Goal: Use online tool/utility: Utilize a website feature to perform a specific function

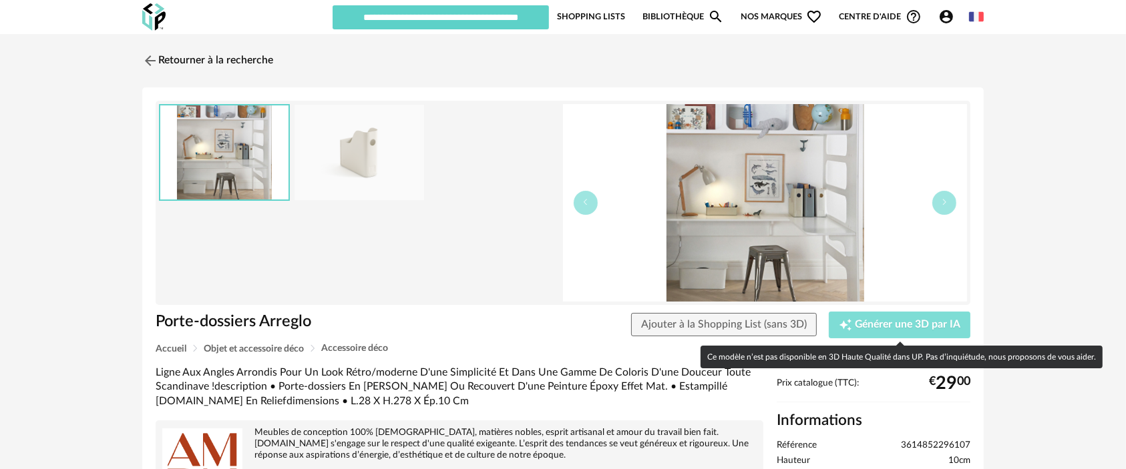
click at [886, 327] on span "Générer une 3D par IA" at bounding box center [907, 325] width 105 height 11
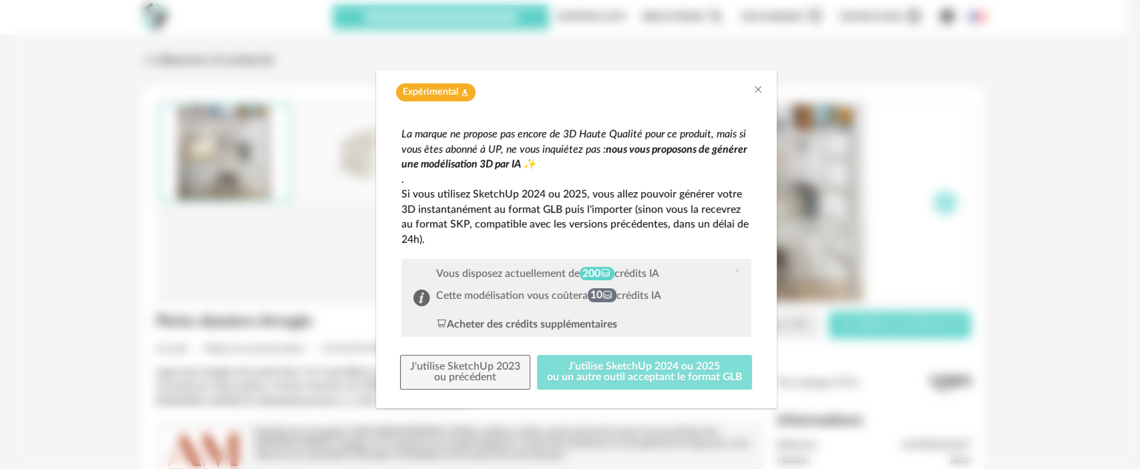
click at [694, 364] on button "J'utilise SketchUp 2024 ou 2025 ou un autre outil acceptant le format GLB" at bounding box center [644, 372] width 215 height 35
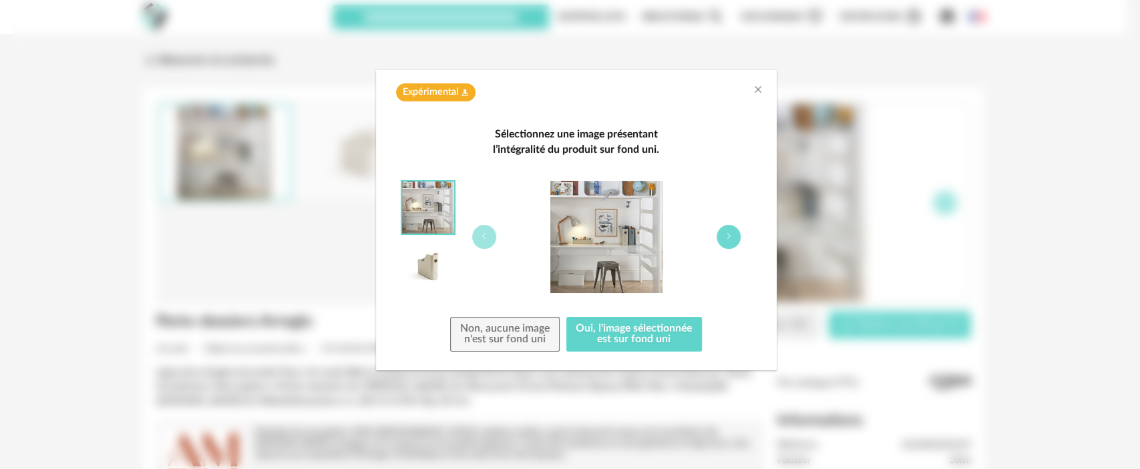
click at [722, 238] on button "dialog" at bounding box center [728, 237] width 24 height 24
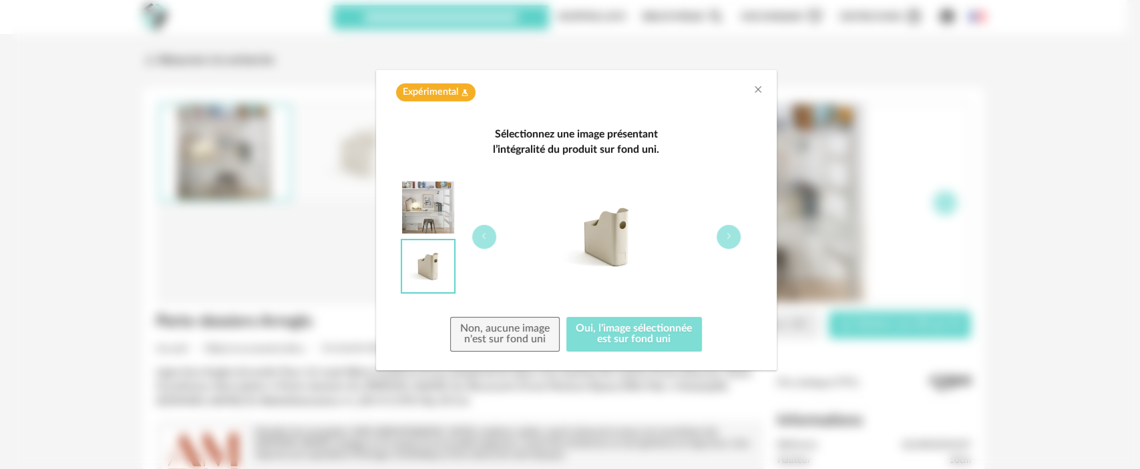
click at [645, 334] on button "Oui, l'image sélectionnée est sur fond uni" at bounding box center [634, 334] width 136 height 35
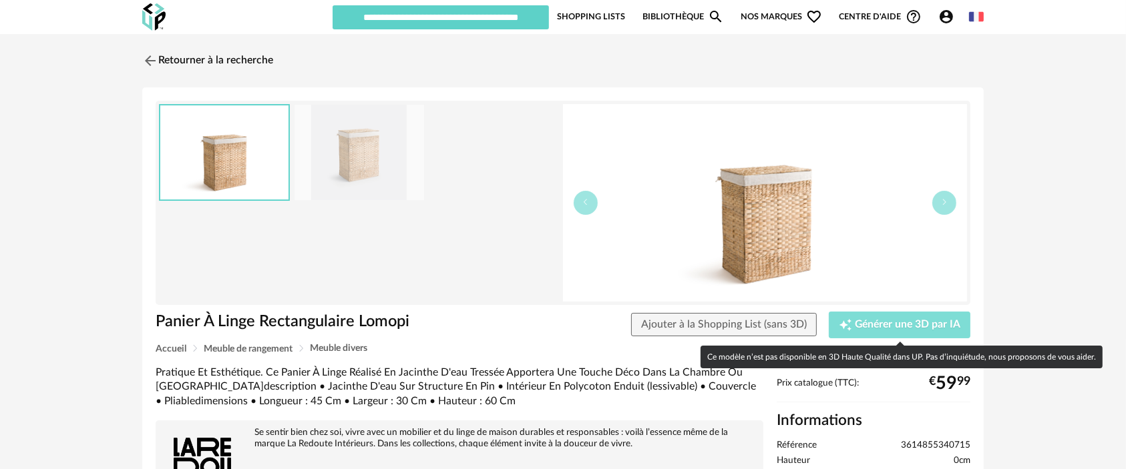
click at [890, 330] on div "Creation icon Générer une 3D par IA" at bounding box center [900, 324] width 122 height 13
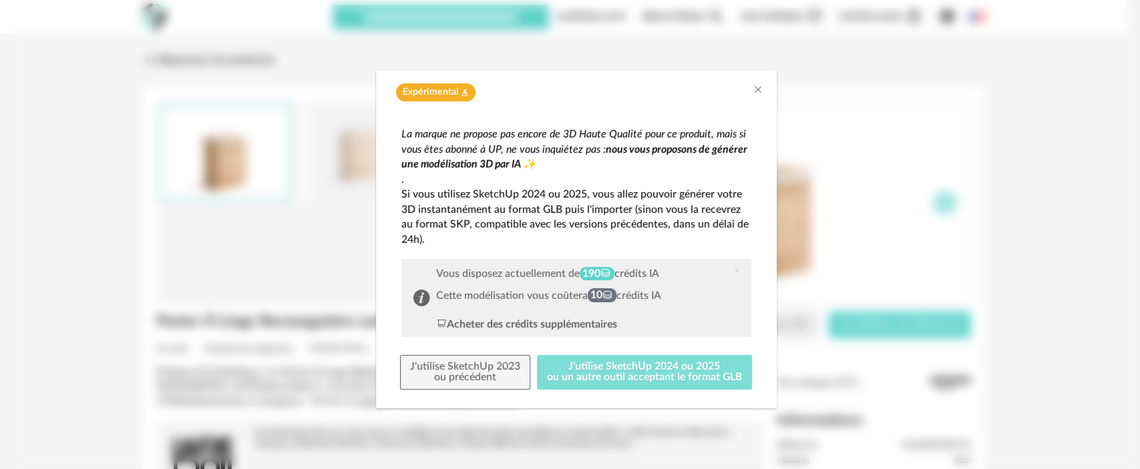
click at [656, 377] on button "J'utilise SketchUp 2024 ou 2025 ou un autre outil acceptant le format GLB" at bounding box center [644, 372] width 215 height 35
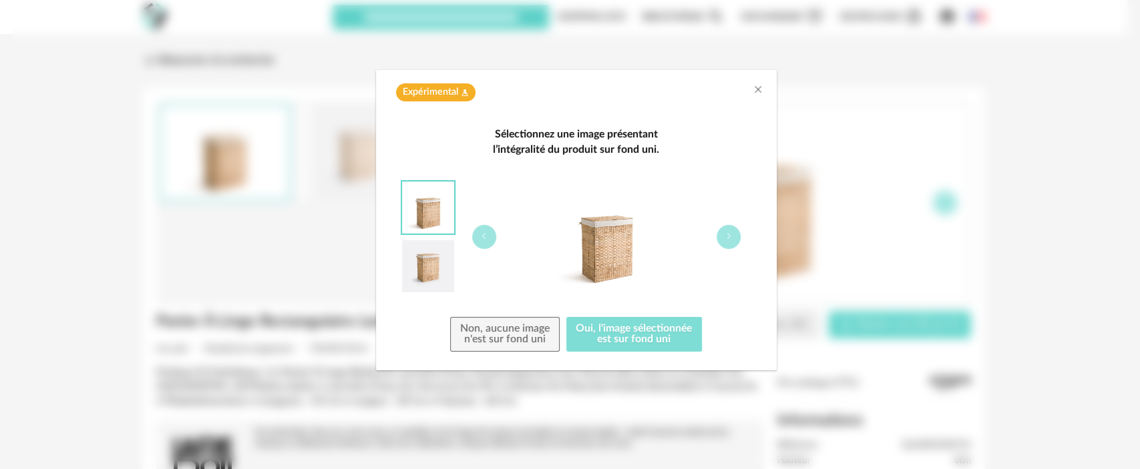
click at [653, 339] on button "Oui, l'image sélectionnée est sur fond uni" at bounding box center [634, 334] width 136 height 35
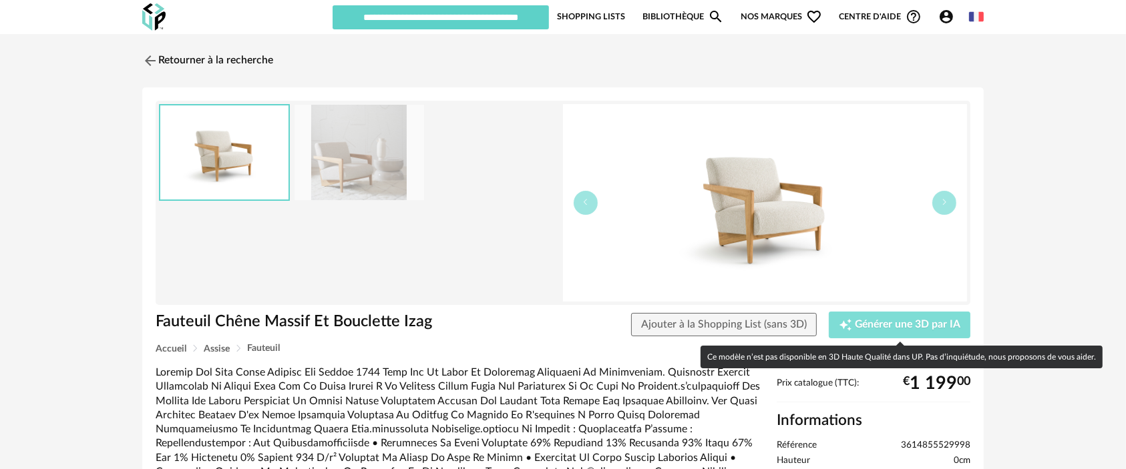
click at [868, 318] on div "Creation icon Générer une 3D par IA" at bounding box center [900, 324] width 122 height 13
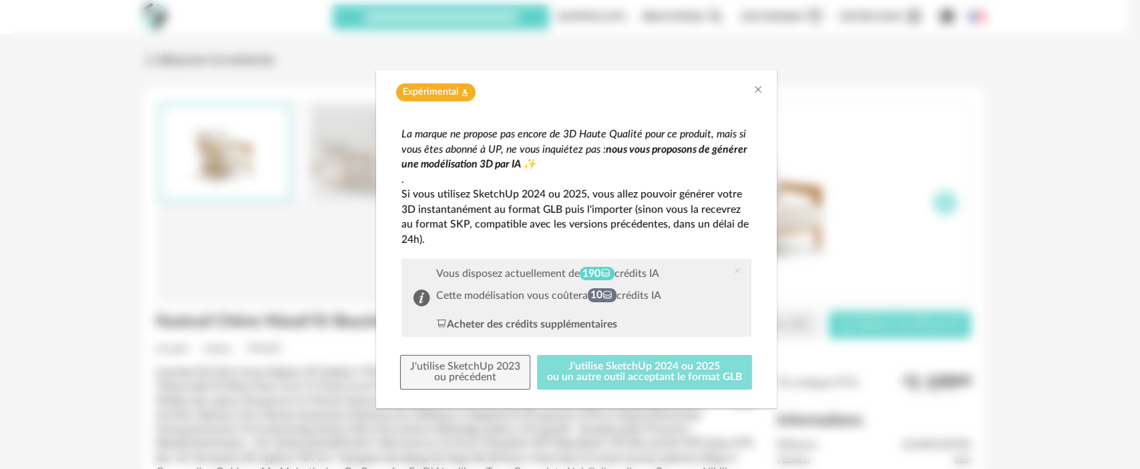
click at [653, 369] on button "J'utilise SketchUp 2024 ou 2025 ou un autre outil acceptant le format GLB" at bounding box center [644, 372] width 215 height 35
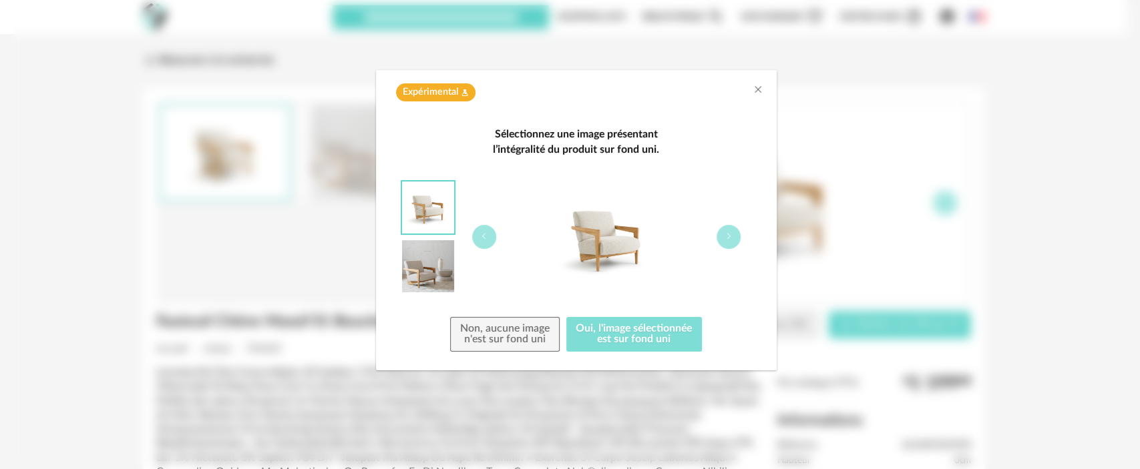
click at [644, 341] on button "Oui, l'image sélectionnée est sur fond uni" at bounding box center [634, 334] width 136 height 35
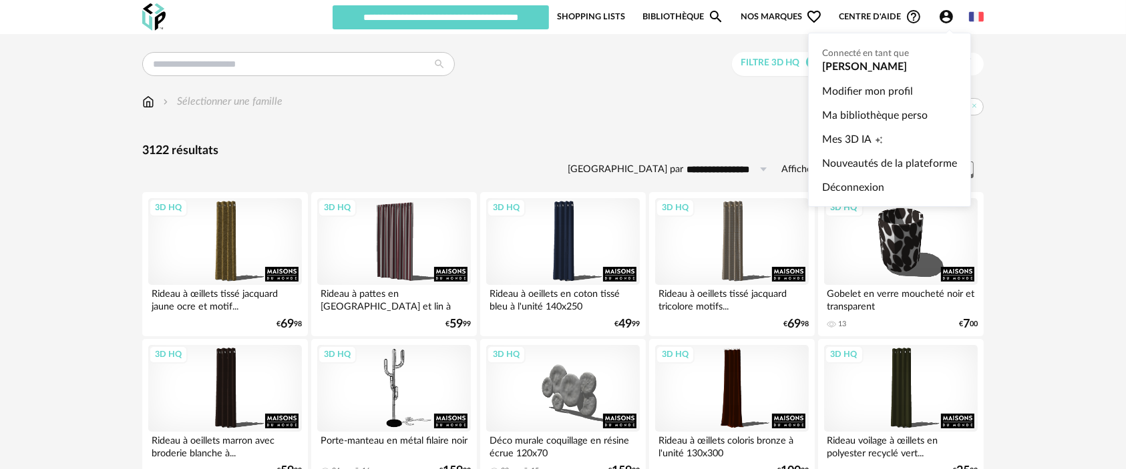
click at [947, 17] on icon "Account Circle icon" at bounding box center [945, 16] width 13 height 13
click at [841, 191] on link "Déconnexion" at bounding box center [889, 188] width 135 height 24
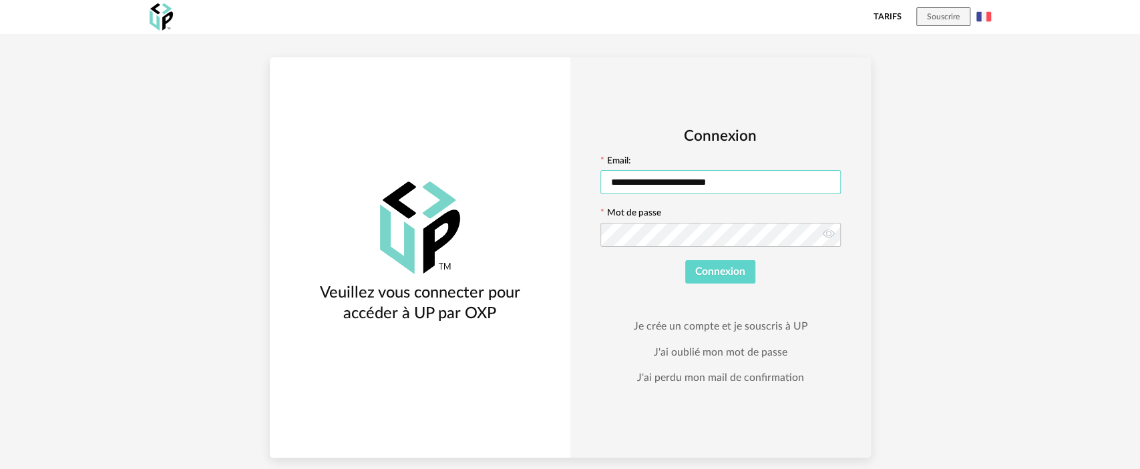
click at [692, 190] on input "**********" at bounding box center [720, 182] width 240 height 24
drag, startPoint x: 737, startPoint y: 186, endPoint x: 606, endPoint y: 179, distance: 131.7
click at [606, 179] on input "**********" at bounding box center [720, 182] width 240 height 24
paste input "text"
type input "**********"
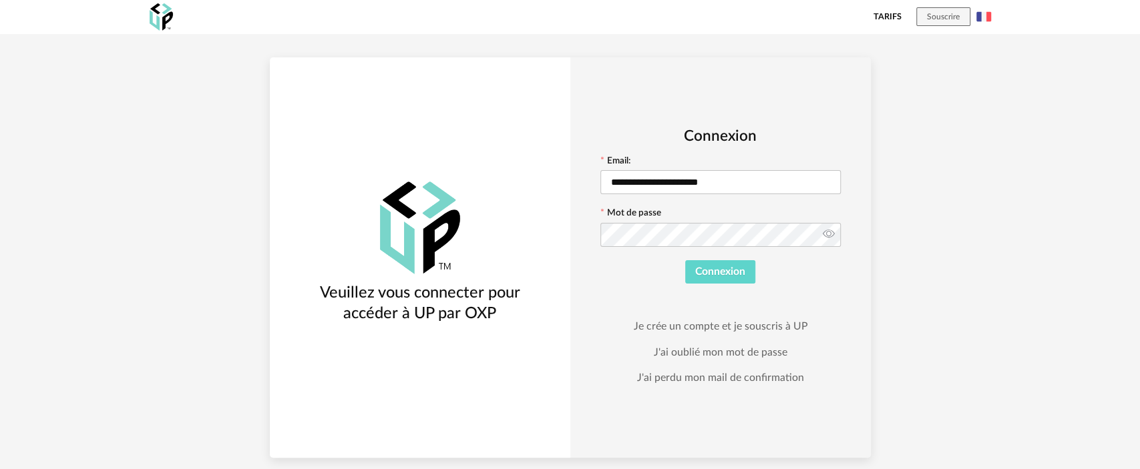
click at [825, 235] on icon at bounding box center [829, 235] width 17 height 27
click at [704, 270] on span "Connexion" at bounding box center [720, 271] width 50 height 11
